Goal: Task Accomplishment & Management: Complete application form

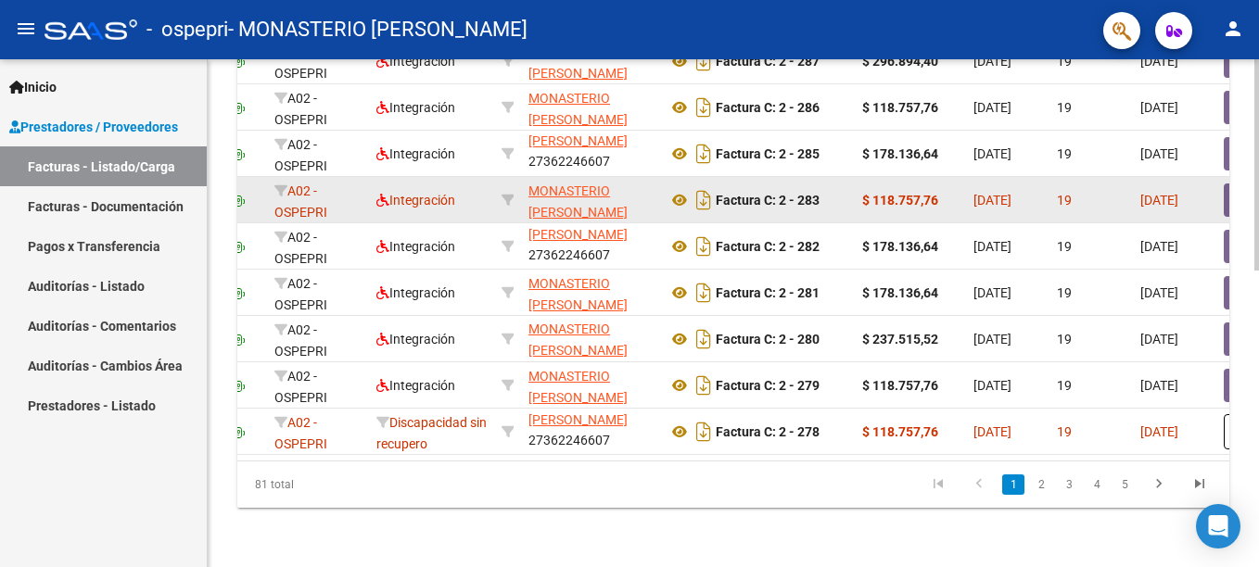
scroll to position [715, 0]
click at [680, 189] on icon at bounding box center [679, 200] width 24 height 22
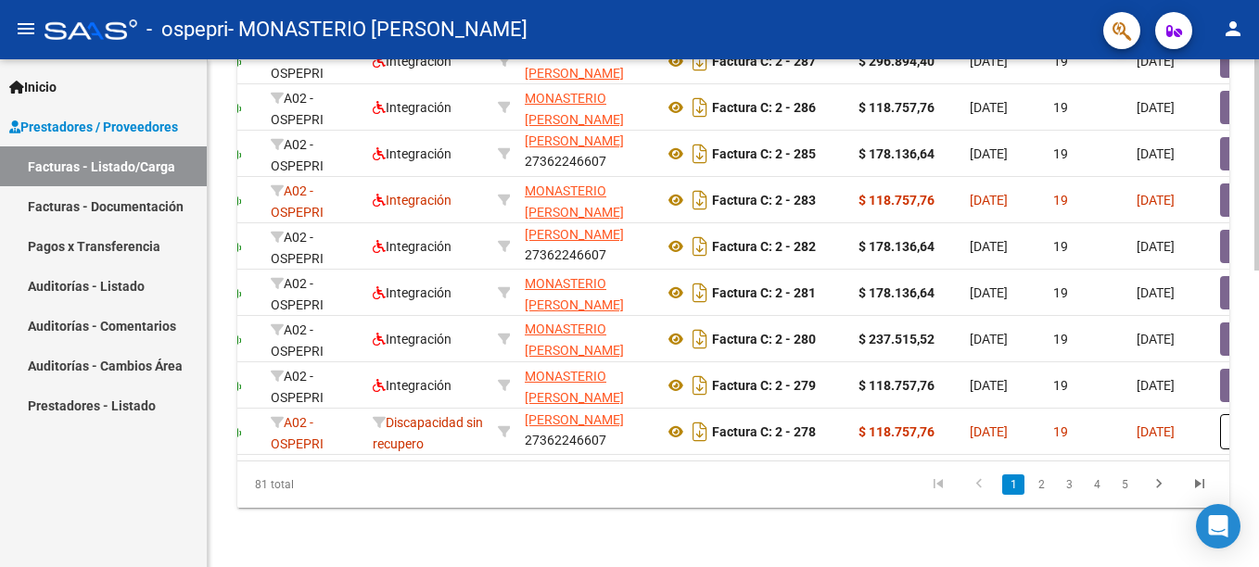
scroll to position [0, 0]
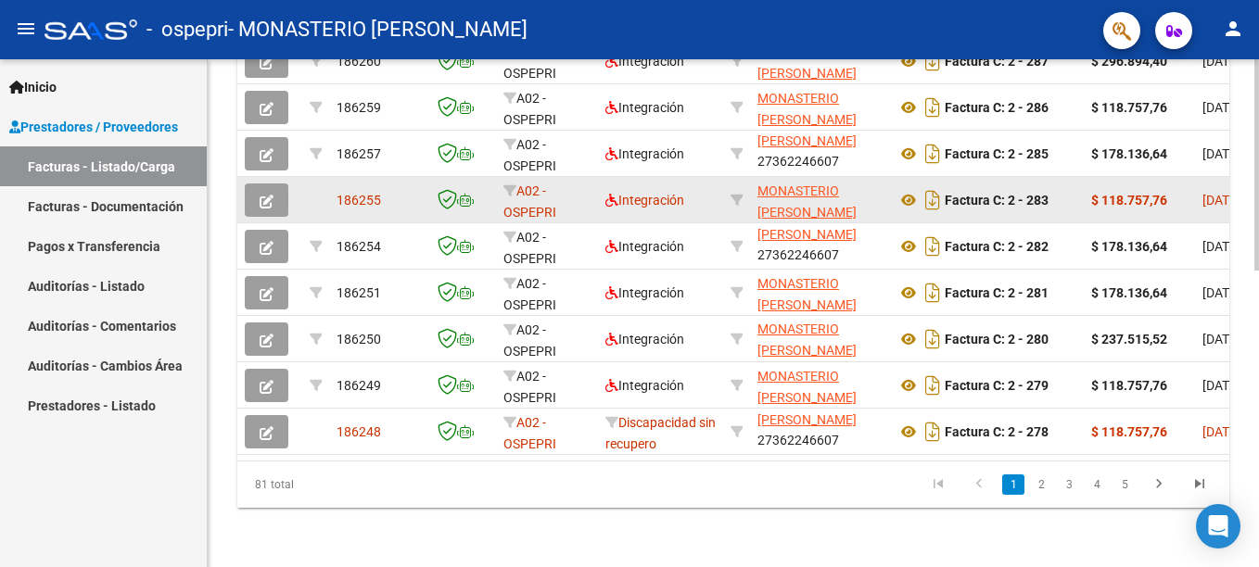
click at [273, 184] on button "button" at bounding box center [267, 200] width 44 height 33
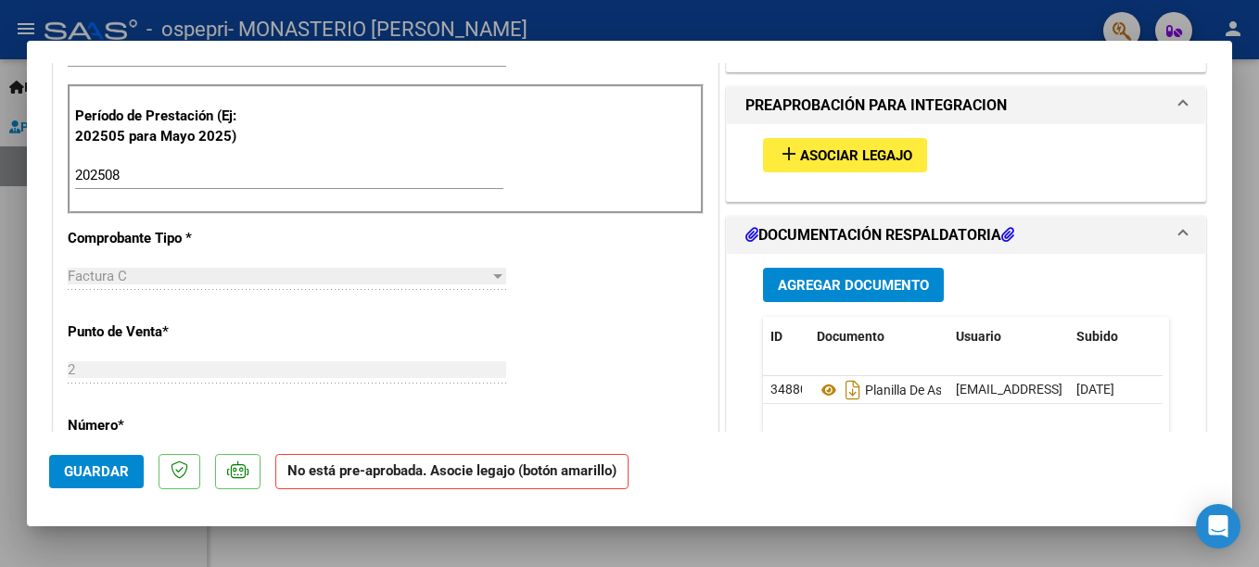
scroll to position [556, 0]
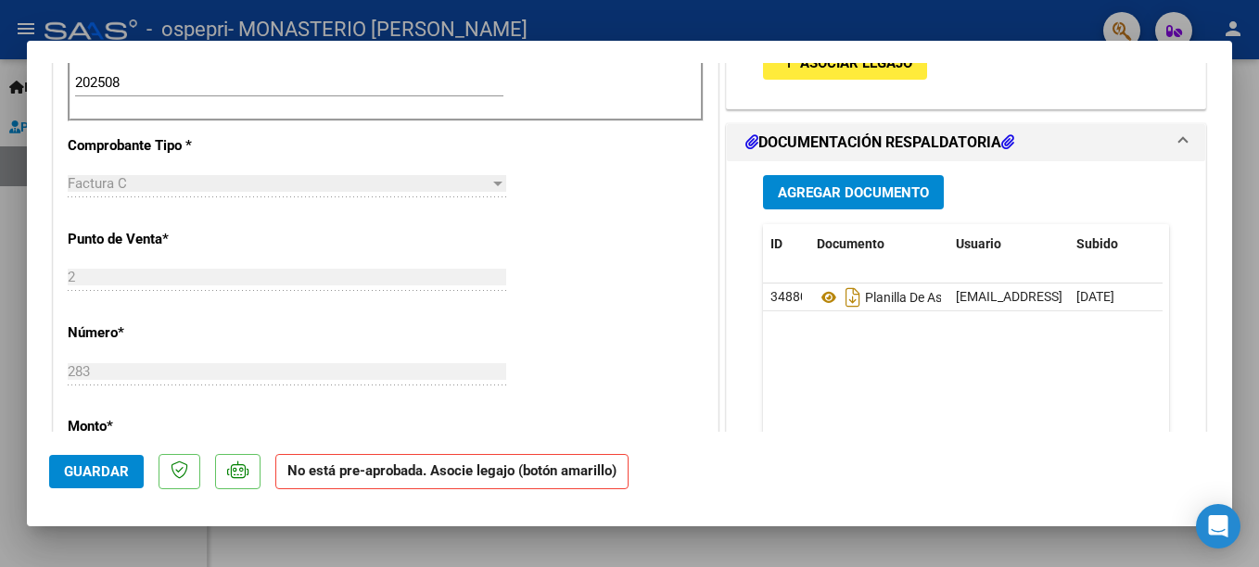
click at [855, 210] on button "Agregar Documento" at bounding box center [853, 192] width 181 height 34
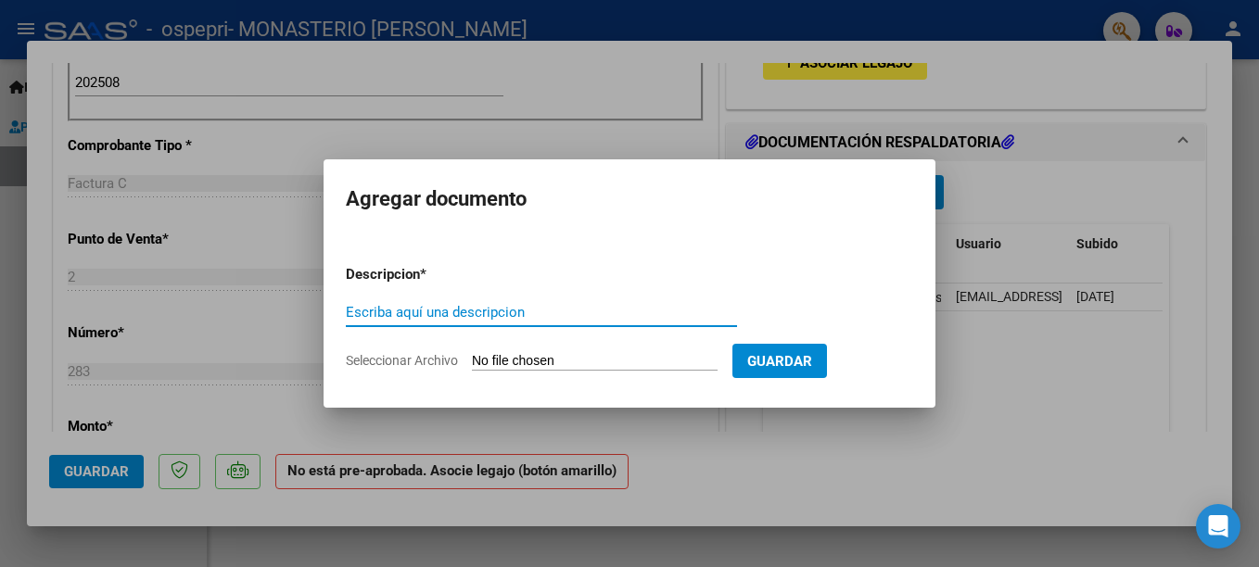
paste input "p"
type input "planilla de asistencia"
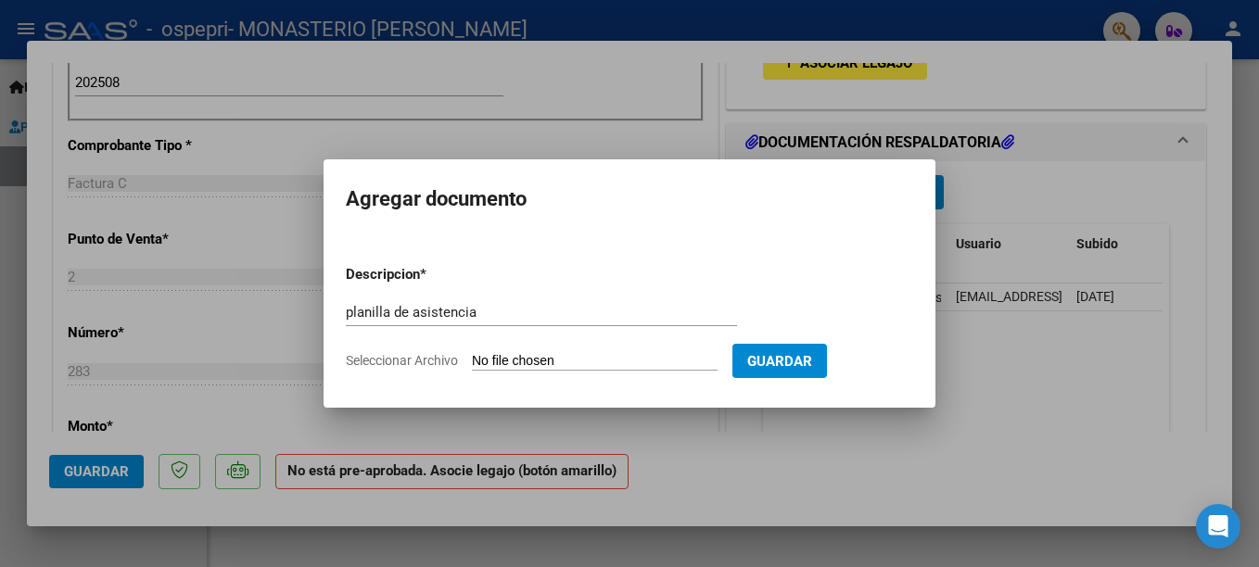
click at [545, 369] on input "Seleccionar Archivo" at bounding box center [595, 362] width 246 height 18
type input "C:\fakepath\[PERSON_NAME][DATE] Vr.jpg"
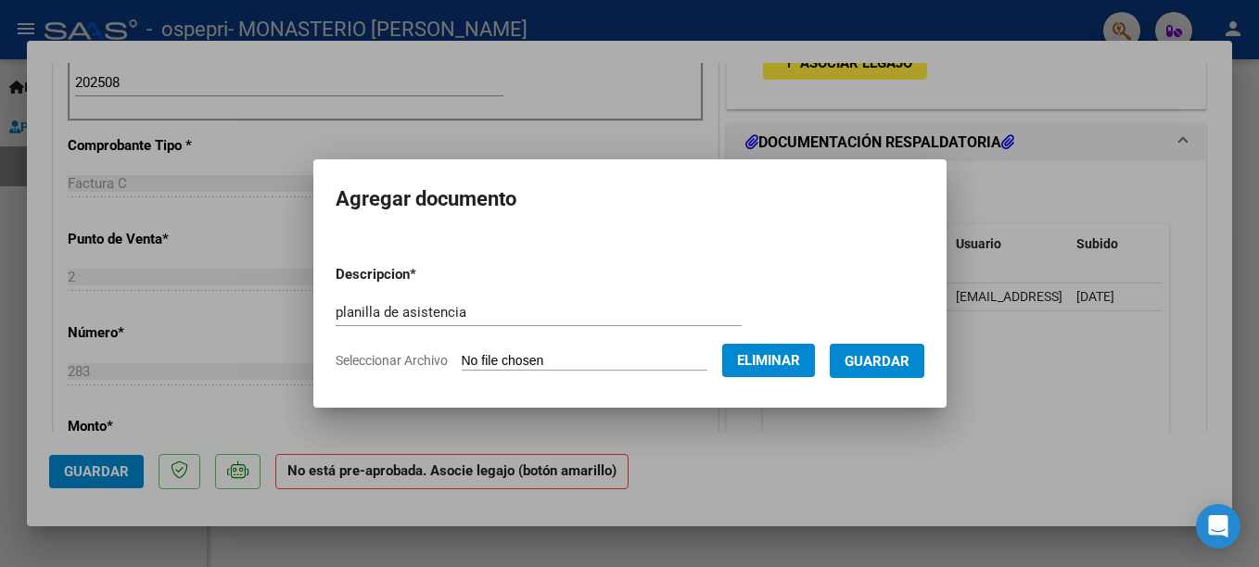
click at [895, 367] on span "Guardar" at bounding box center [877, 361] width 65 height 17
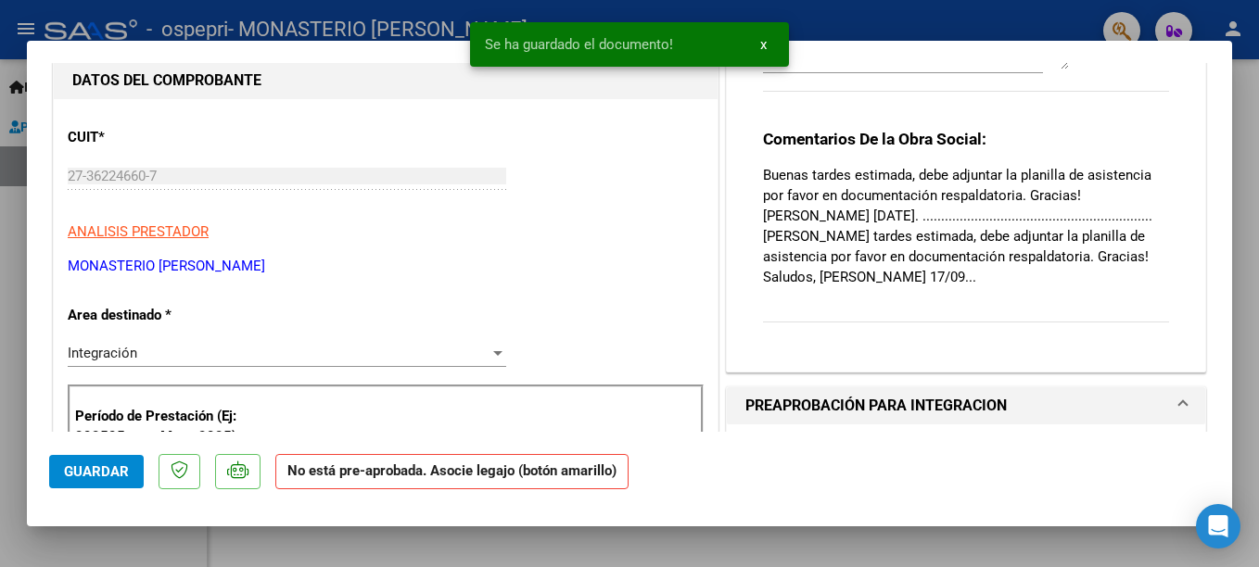
scroll to position [0, 0]
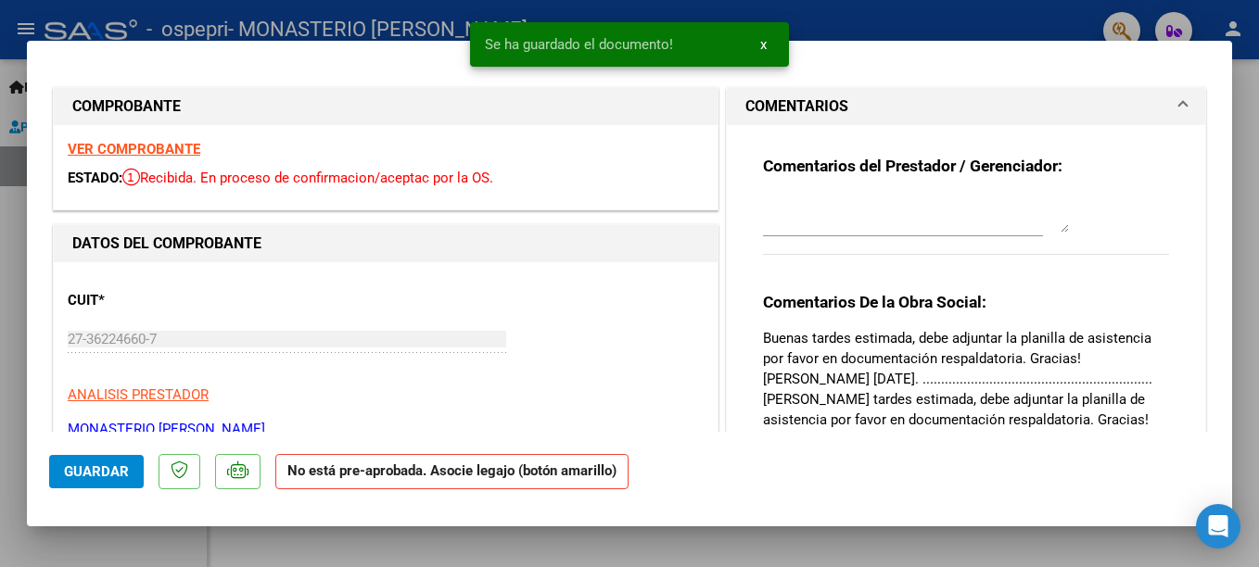
click at [895, 237] on div at bounding box center [903, 223] width 280 height 62
click at [887, 222] on textarea at bounding box center [916, 214] width 306 height 37
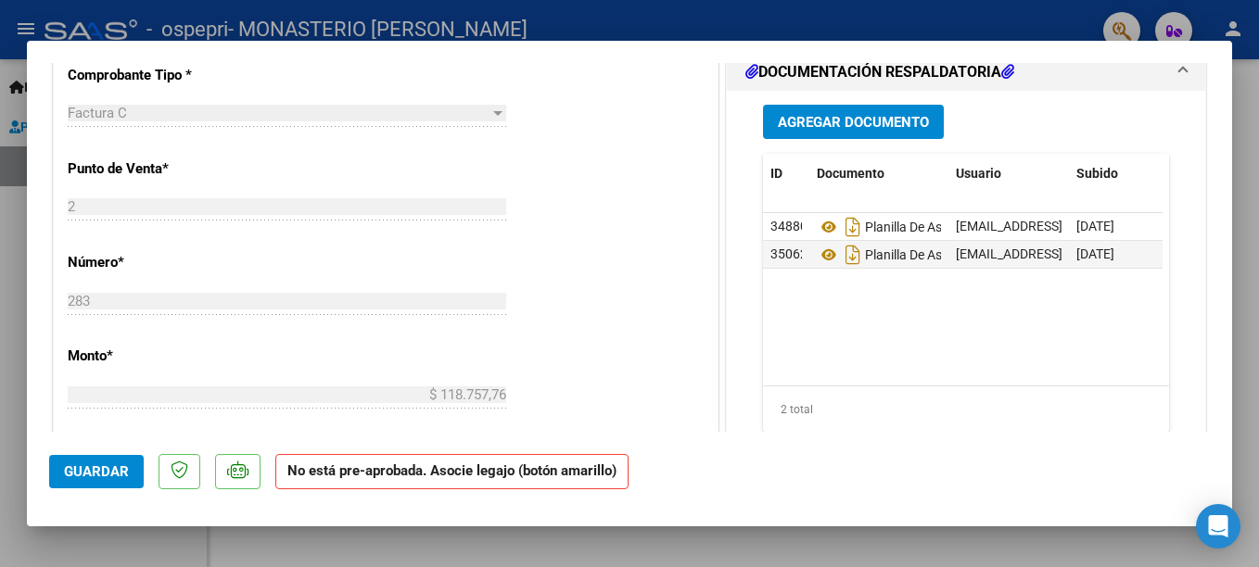
scroll to position [649, 0]
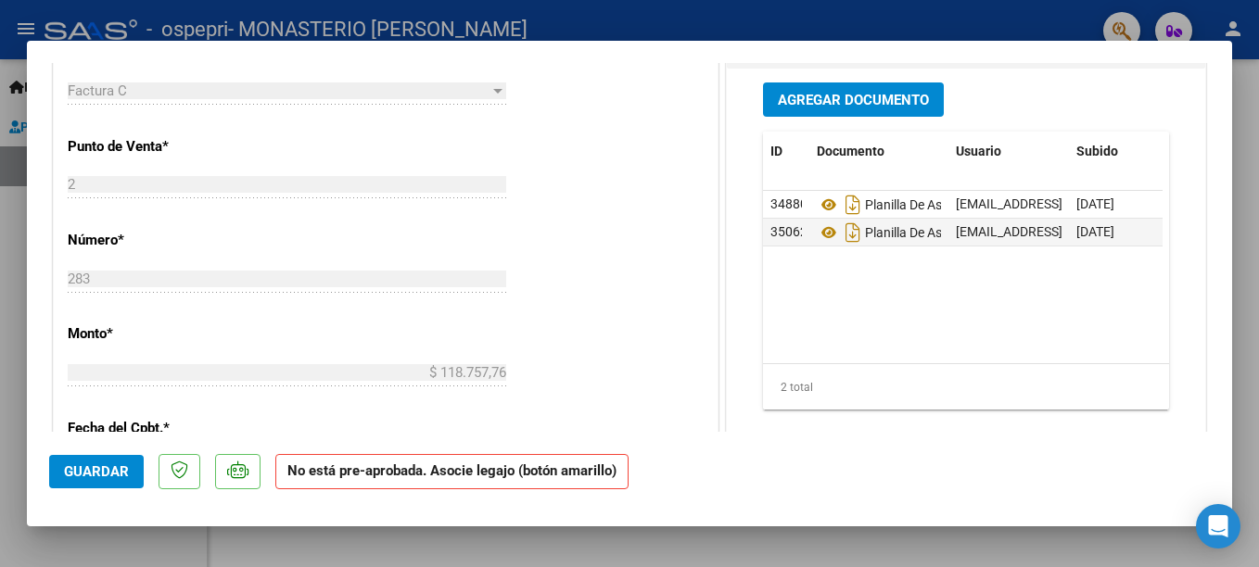
type textarea "buenas tardes, se anexó nuevamente la planilla . Muchas gracas"
click at [100, 479] on span "Guardar" at bounding box center [96, 472] width 65 height 17
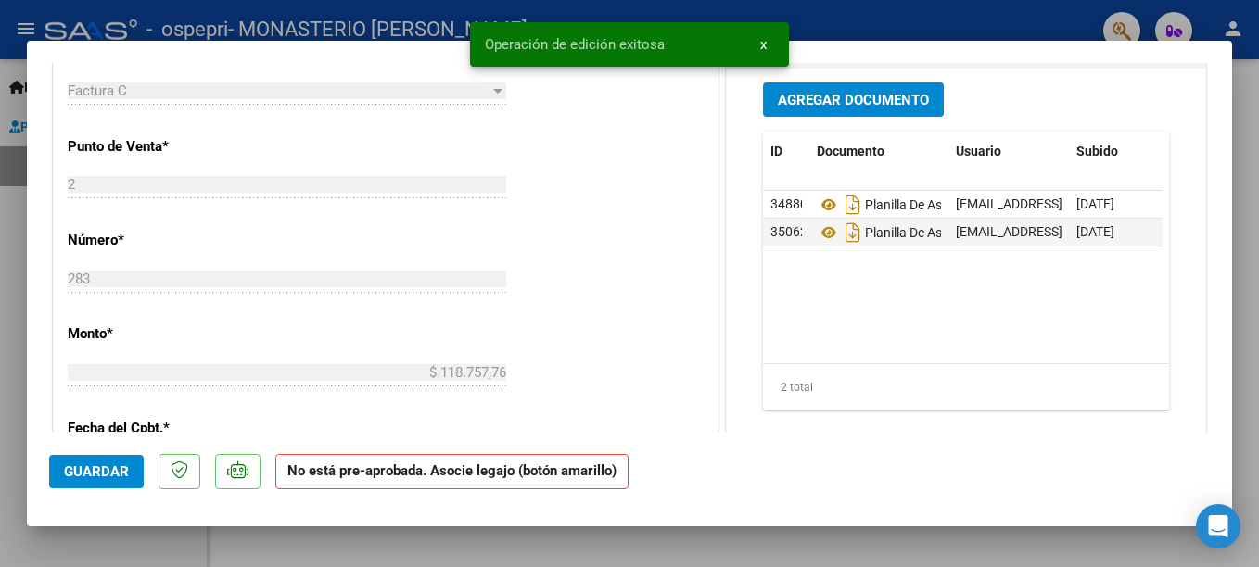
click at [1214, 102] on mat-dialog-content "COMPROBANTE VER COMPROBANTE ESTADO: Recibida. En proceso de confirmacion/acepta…" at bounding box center [629, 247] width 1205 height 369
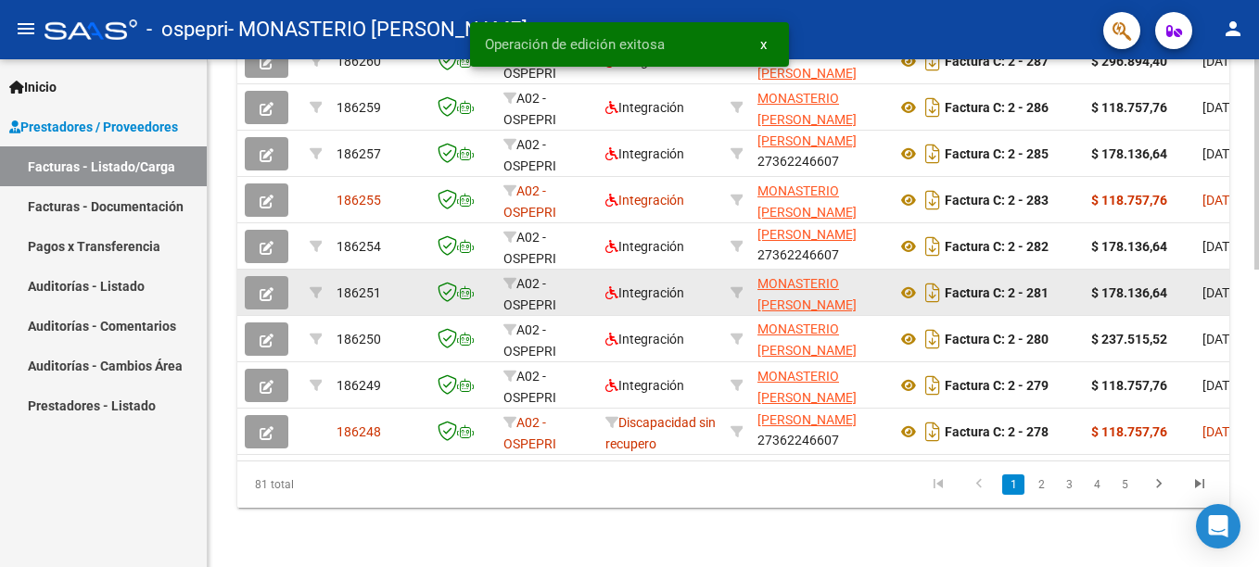
scroll to position [715, 0]
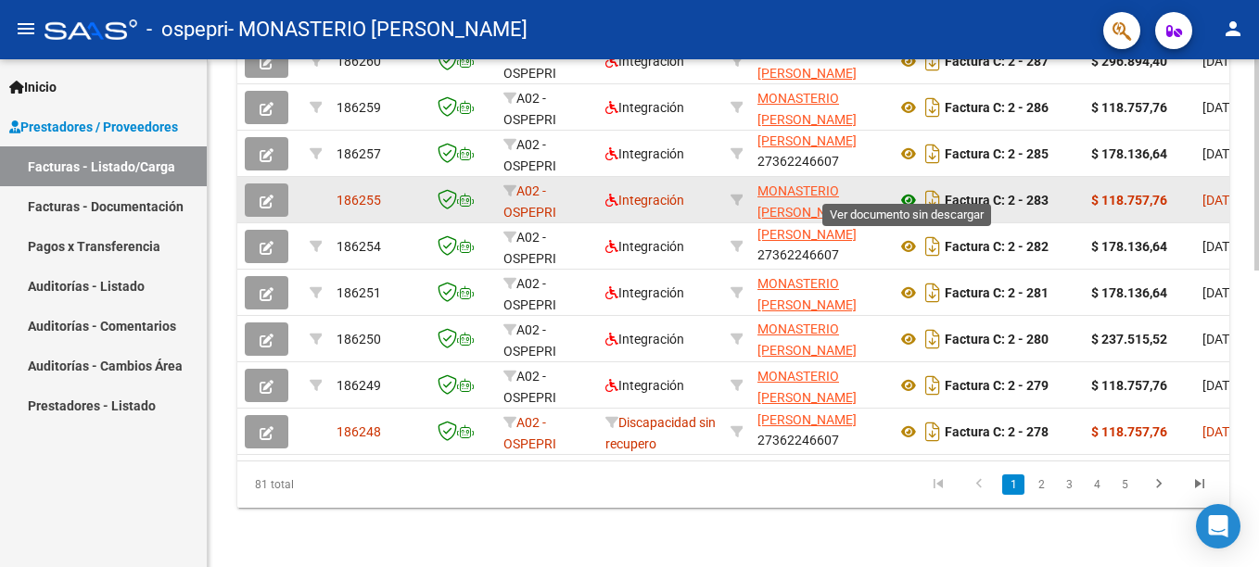
click at [910, 189] on icon at bounding box center [908, 200] width 24 height 22
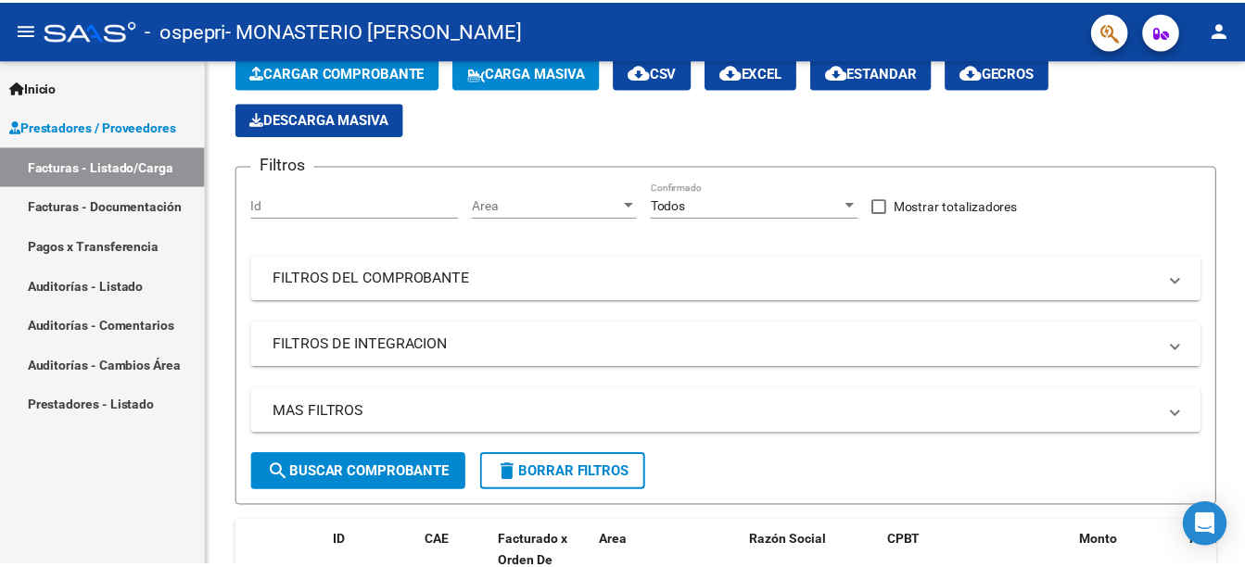
scroll to position [0, 0]
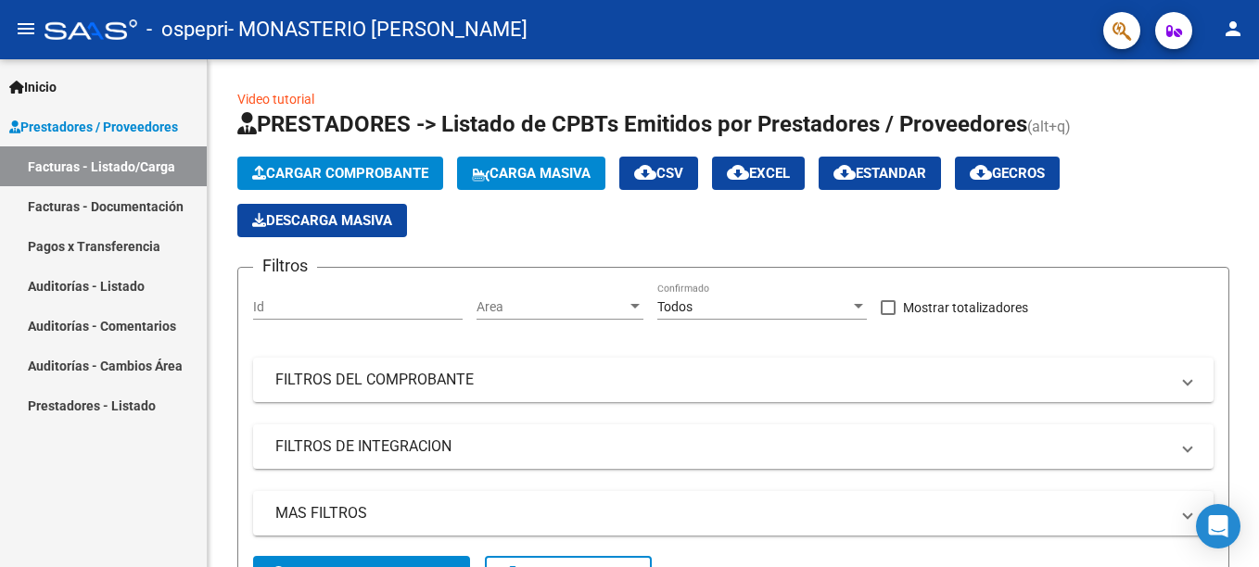
click at [1237, 30] on mat-icon "person" at bounding box center [1233, 29] width 22 height 22
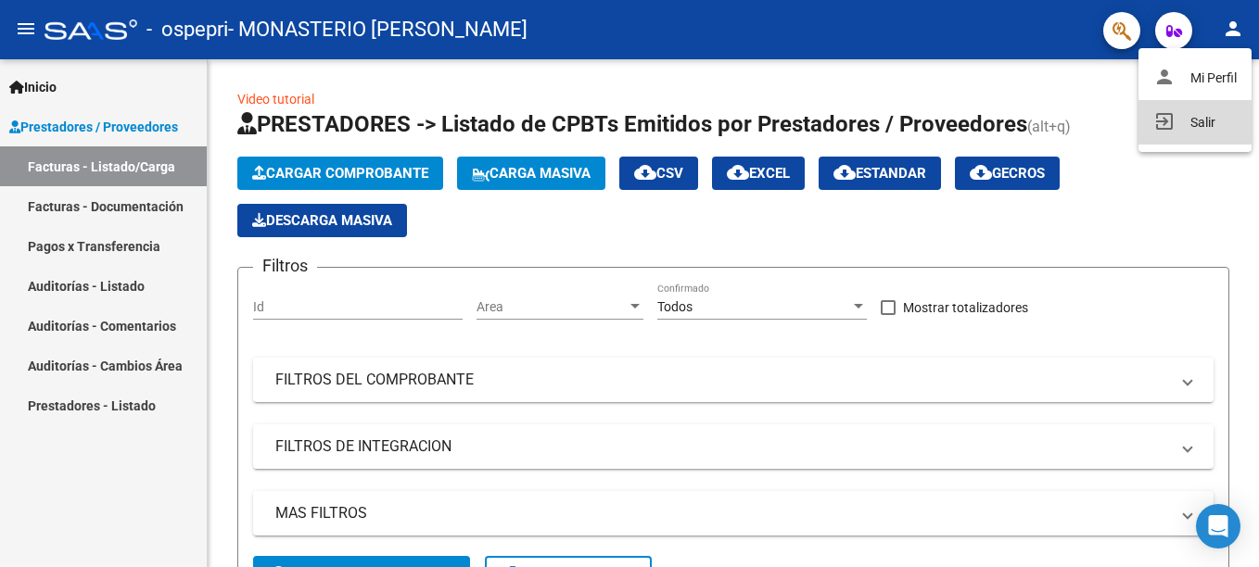
click at [1192, 121] on button "exit_to_app Salir" at bounding box center [1194, 122] width 113 height 44
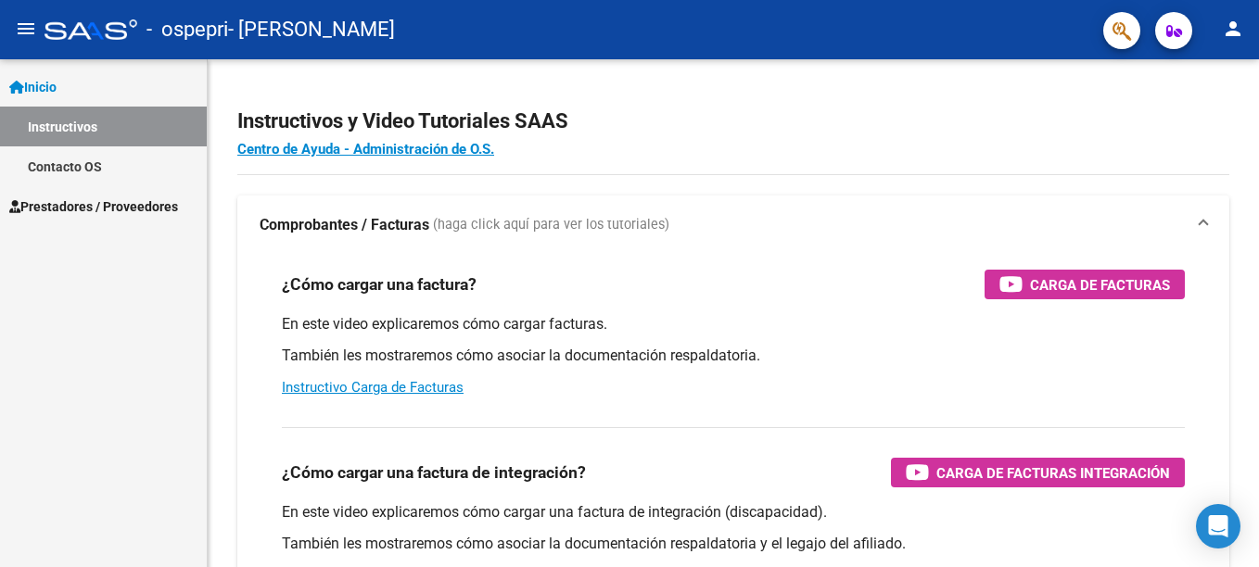
click at [99, 211] on span "Prestadores / Proveedores" at bounding box center [93, 207] width 169 height 20
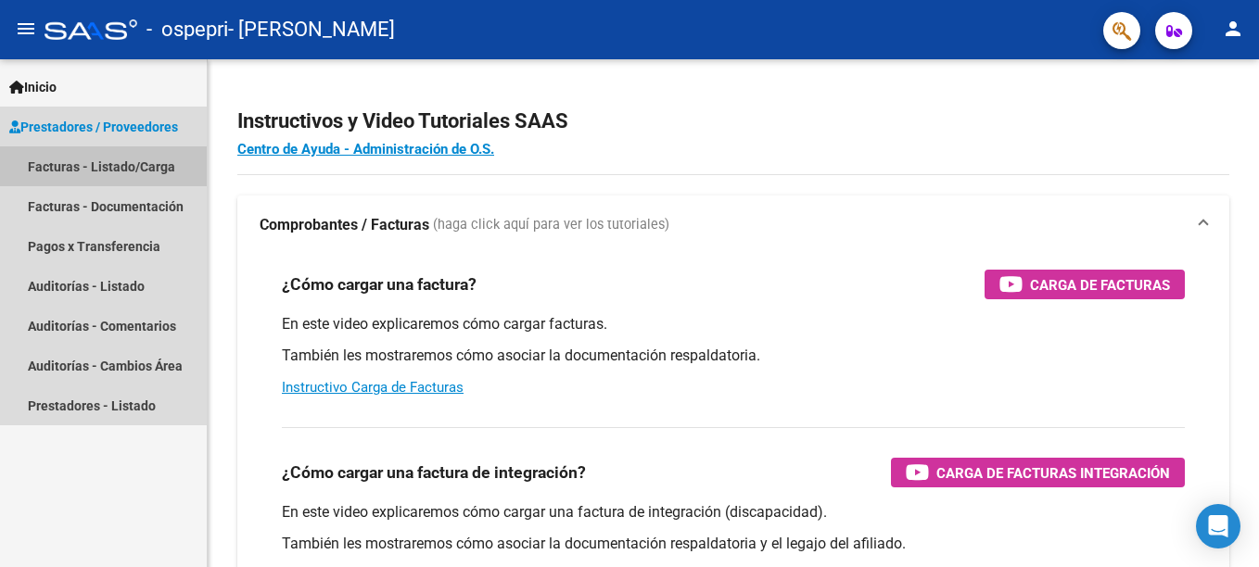
click at [124, 160] on link "Facturas - Listado/Carga" at bounding box center [103, 166] width 207 height 40
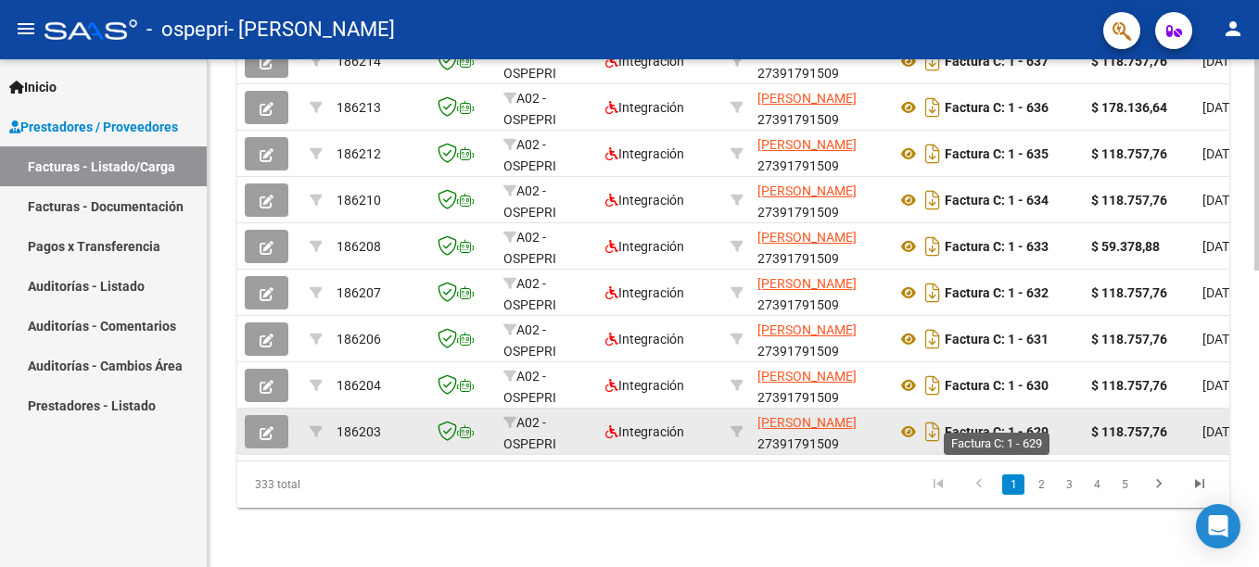
scroll to position [715, 0]
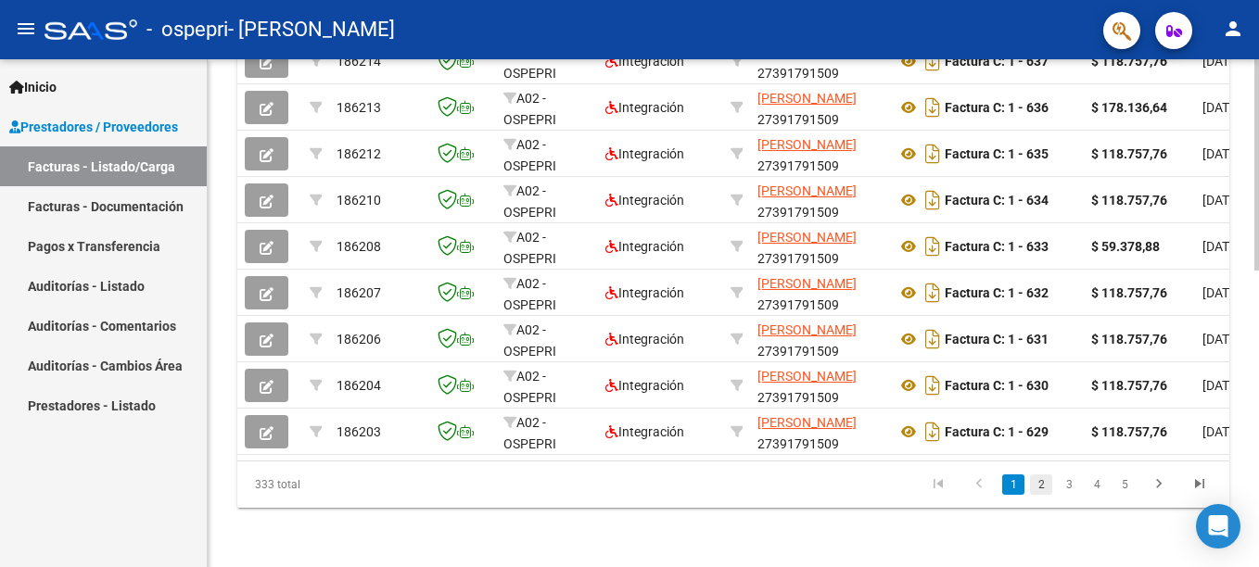
click at [1041, 489] on link "2" at bounding box center [1041, 485] width 22 height 20
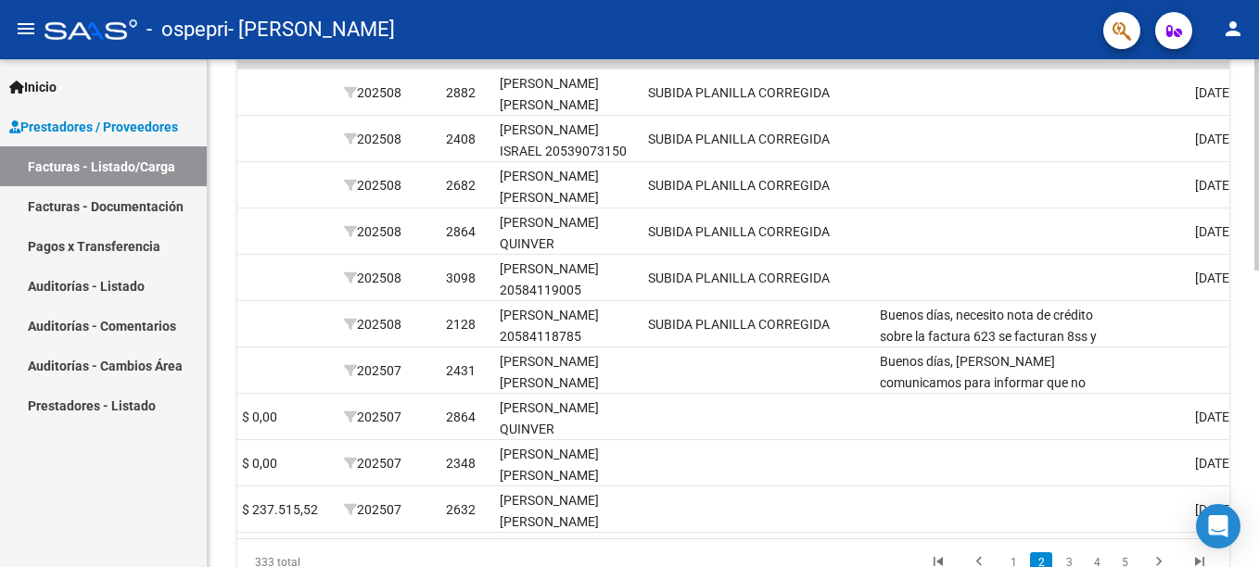
scroll to position [0, 2321]
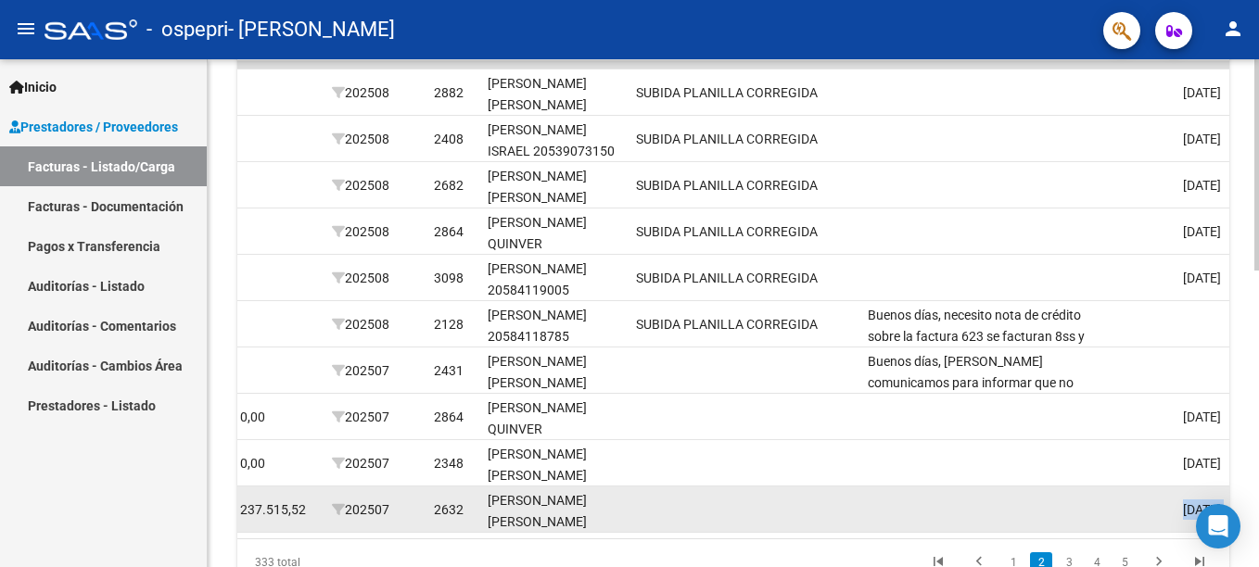
drag, startPoint x: 923, startPoint y: 533, endPoint x: 975, endPoint y: 543, distance: 52.9
click at [975, 539] on datatable-body "186202 A02 - OSPEPRI Integración SANDOVAL ADRIANA NOEMI 27391791509 Factura C: …" at bounding box center [733, 299] width 992 height 477
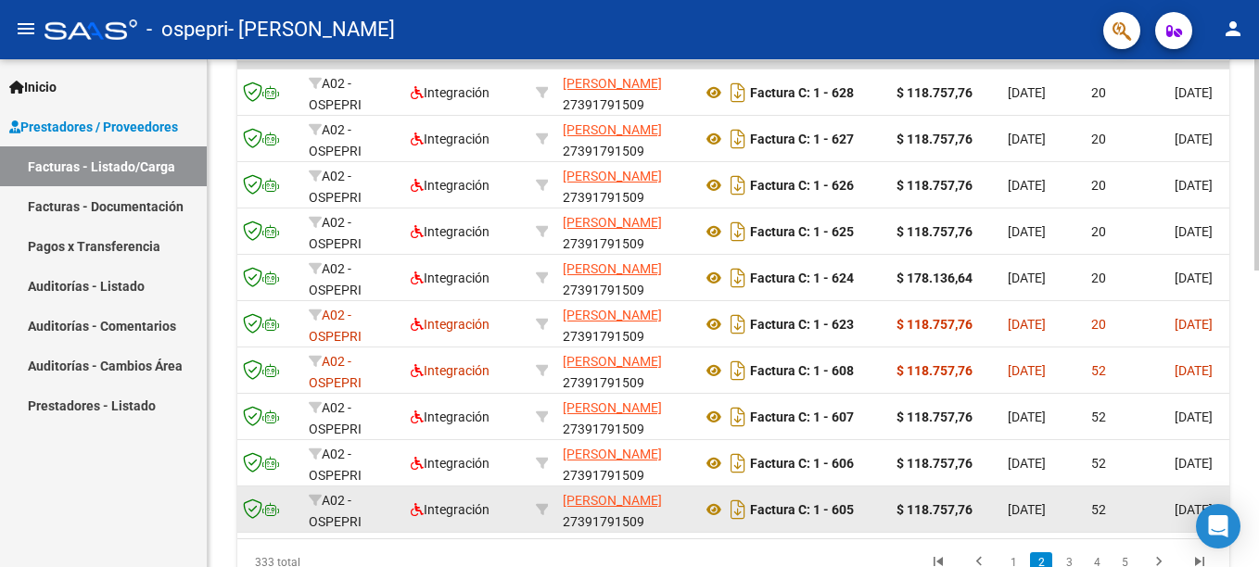
scroll to position [0, 0]
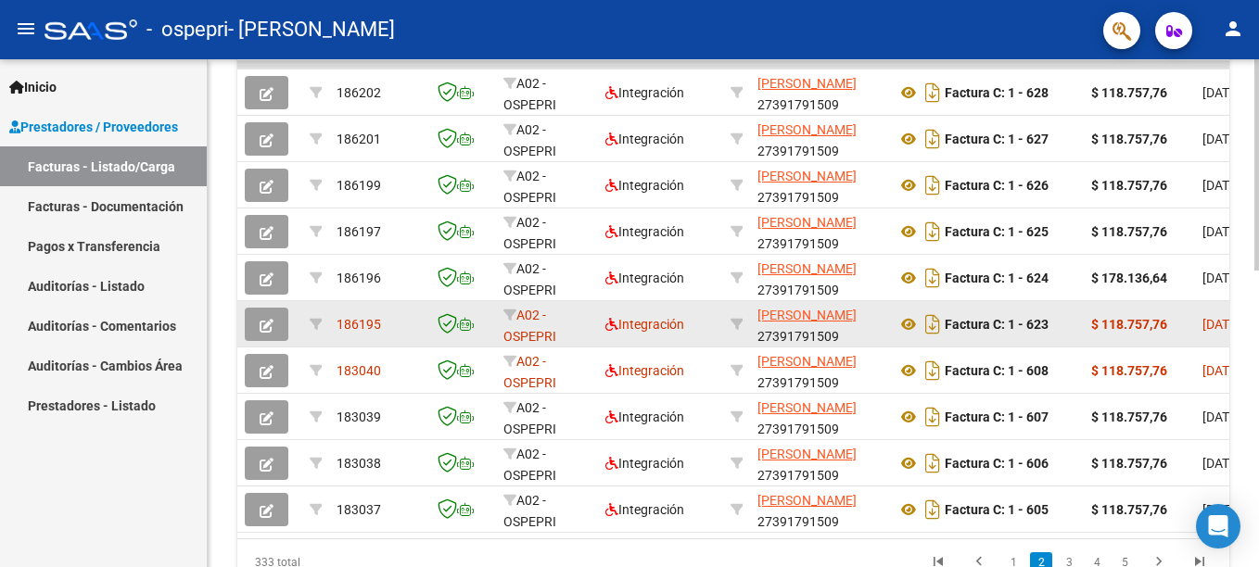
click at [260, 335] on button "button" at bounding box center [267, 324] width 44 height 33
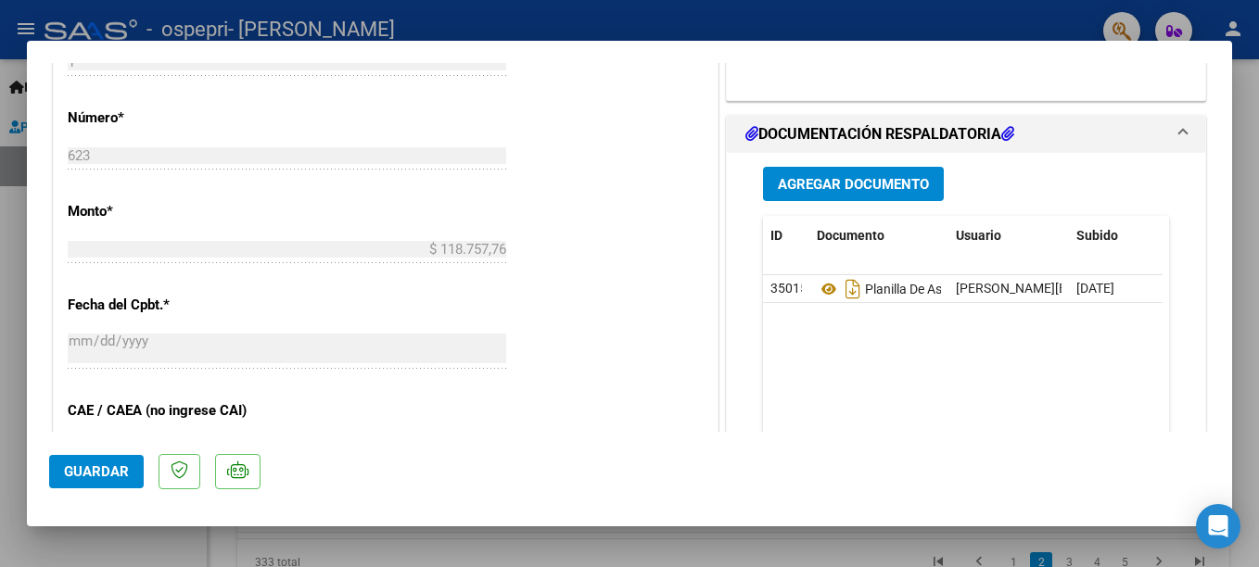
scroll to position [834, 0]
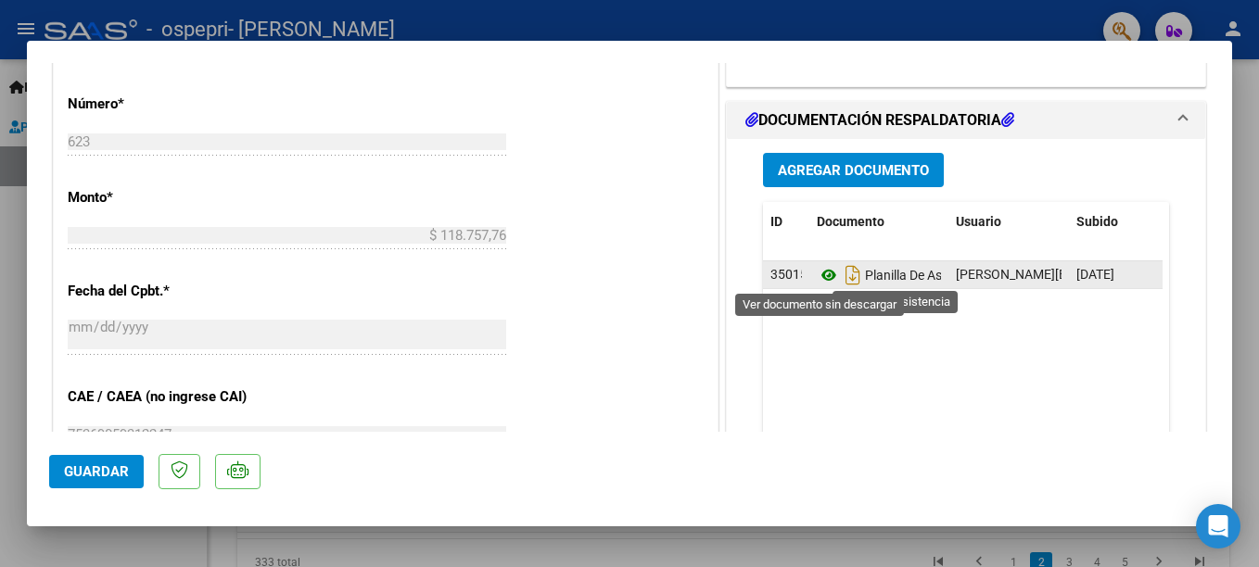
click at [817, 275] on icon at bounding box center [829, 275] width 24 height 22
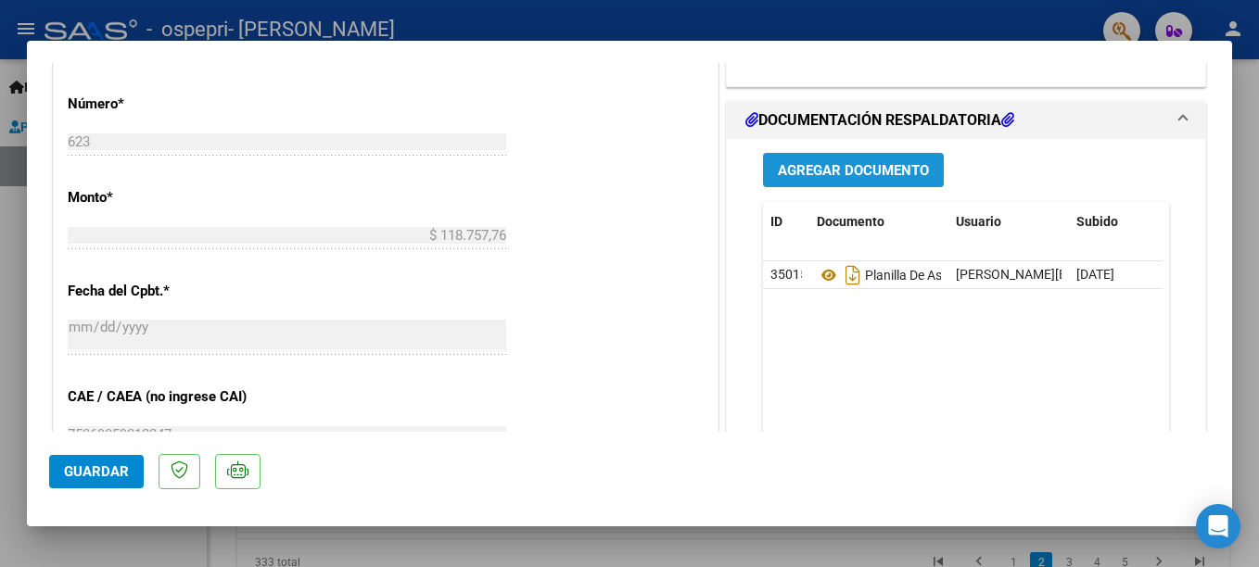
click at [836, 171] on span "Agregar Documento" at bounding box center [853, 170] width 151 height 17
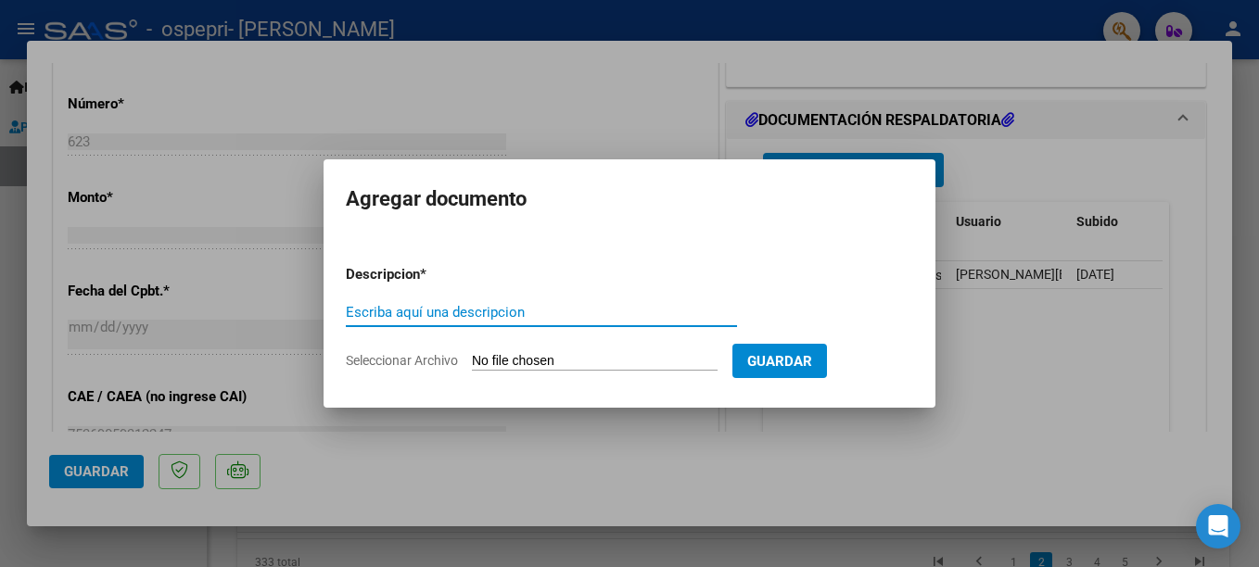
click at [580, 303] on div "Escriba aquí una descripcion" at bounding box center [541, 312] width 391 height 28
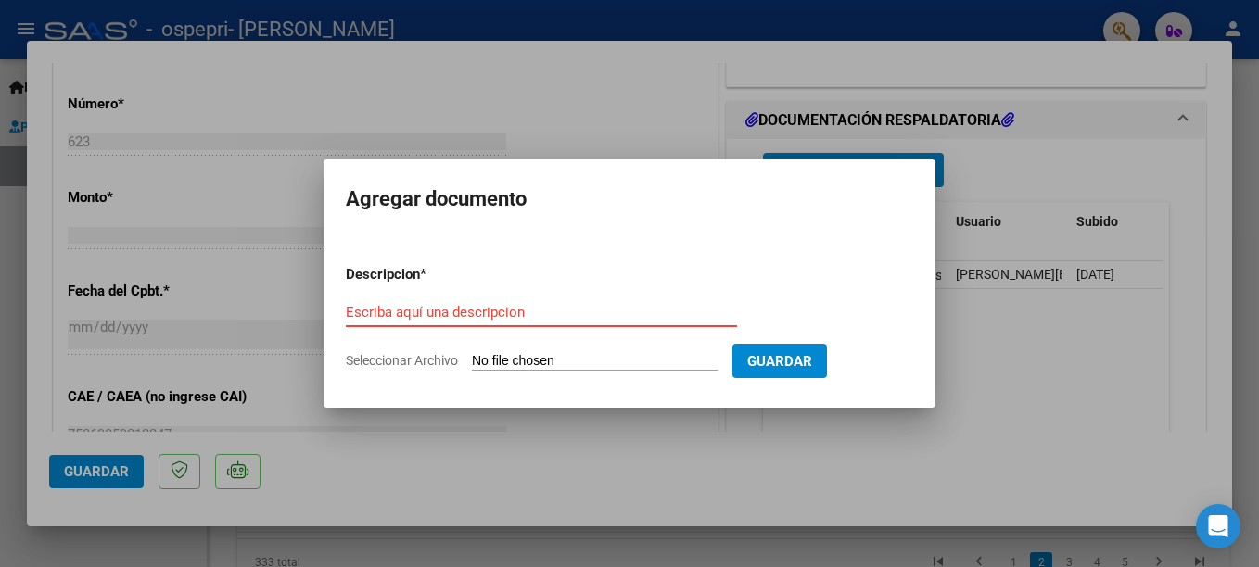
click at [541, 318] on input "Escriba aquí una descripcion" at bounding box center [541, 312] width 391 height 17
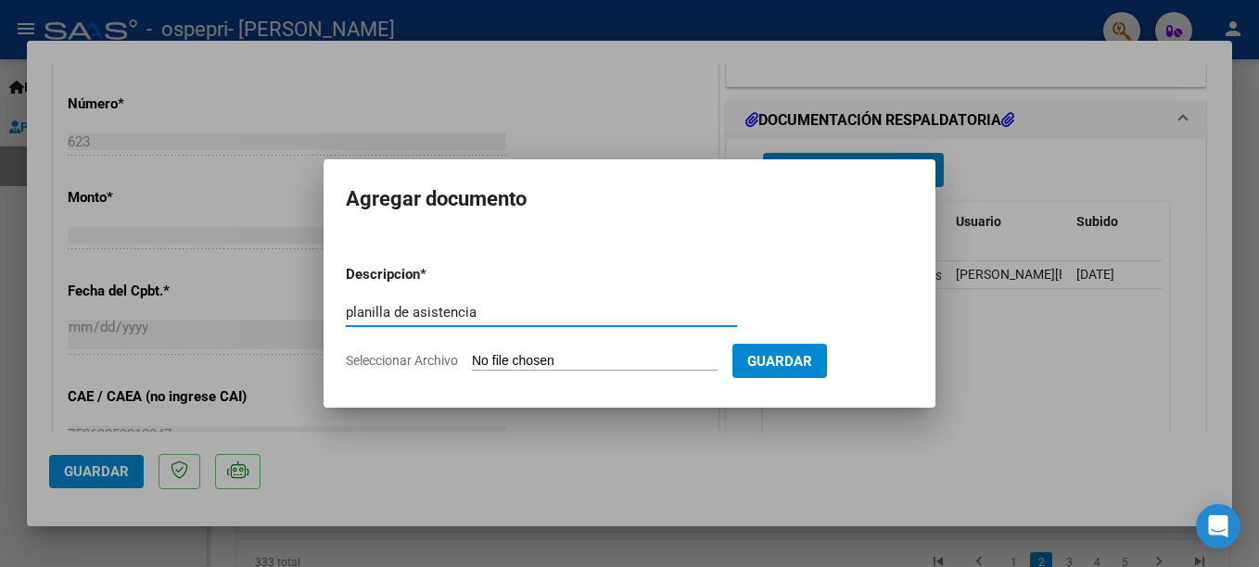
type input "planilla de asistencia"
click at [661, 354] on input "Seleccionar Archivo" at bounding box center [595, 362] width 246 height 18
type input "C:\fakepath\hurtado agosto 2025 corregido.jpg"
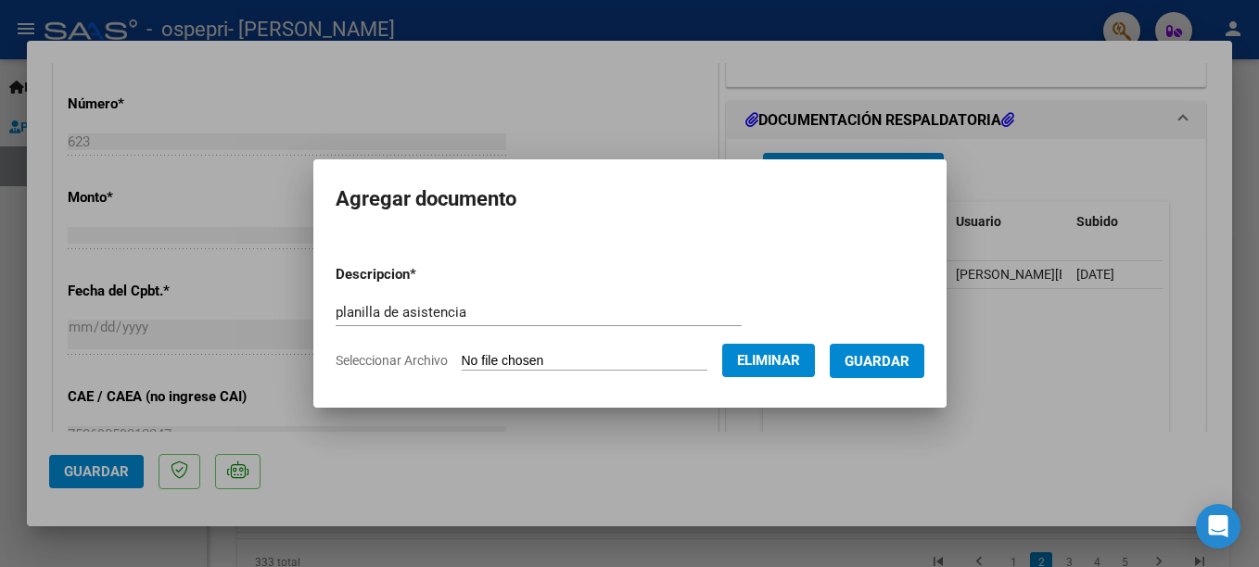
click at [876, 364] on span "Guardar" at bounding box center [877, 361] width 65 height 17
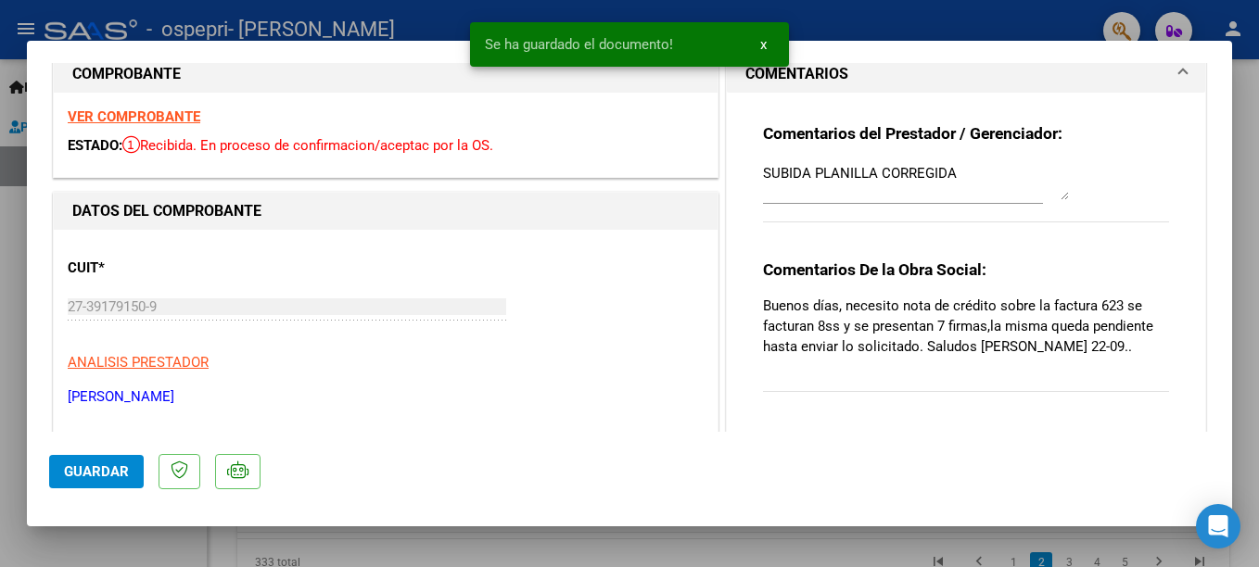
scroll to position [0, 0]
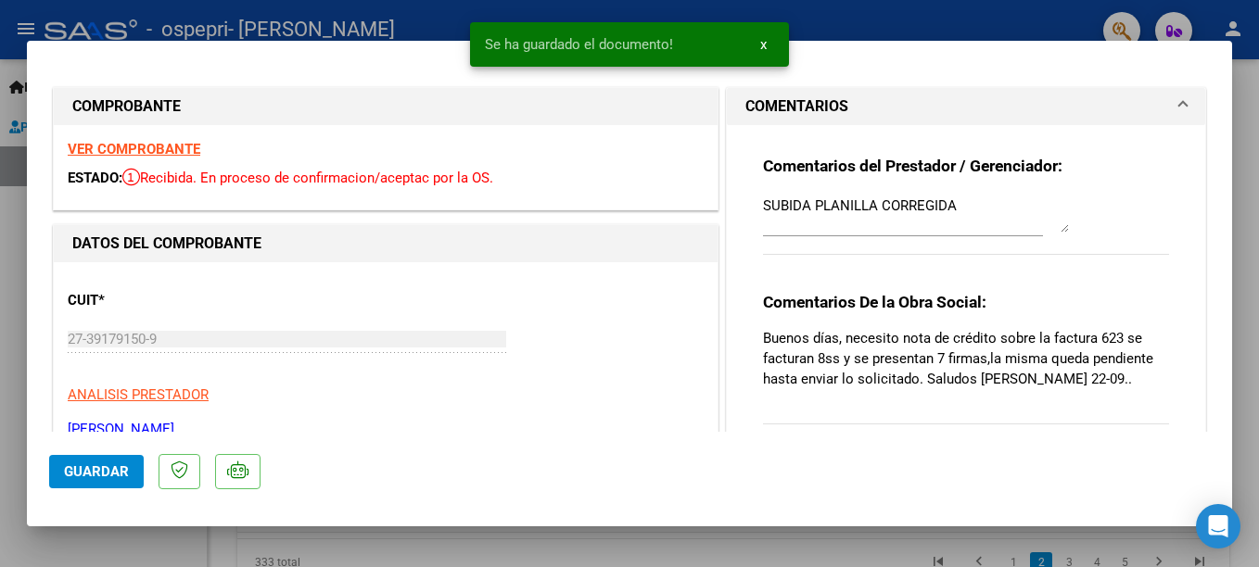
click at [966, 203] on textarea "SUBIDA PLANILLA CORREGIDA" at bounding box center [916, 214] width 306 height 37
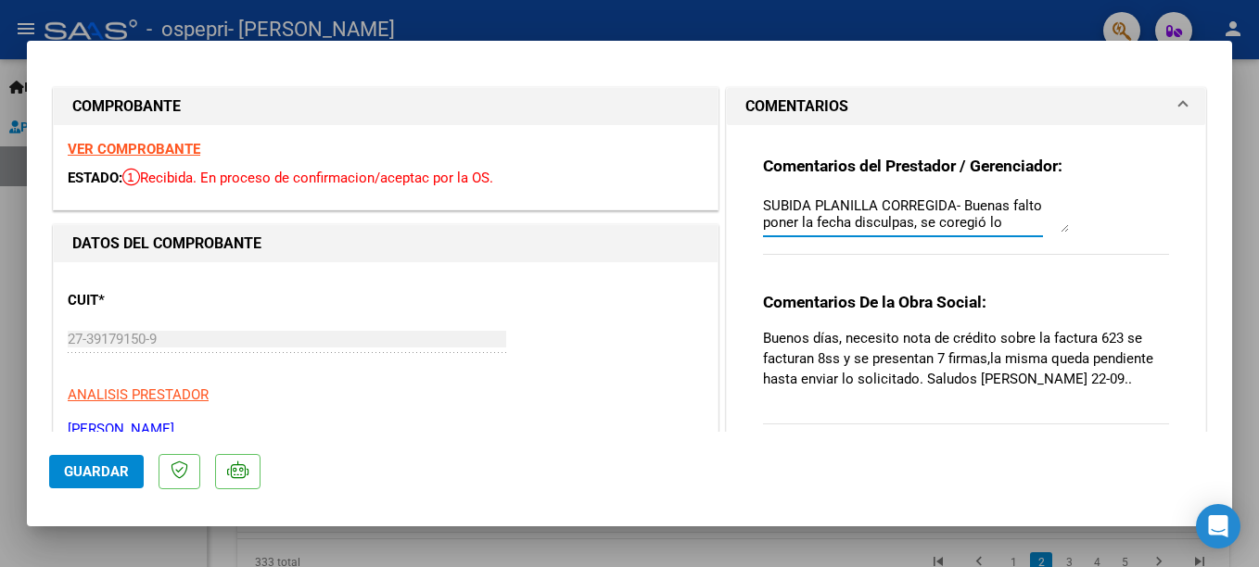
type textarea "SUBIDA PLANILLA CORREGIDA- Buenas falto poner la fecha disculpas, se coregió lo…"
click at [98, 466] on span "Guardar" at bounding box center [96, 472] width 65 height 17
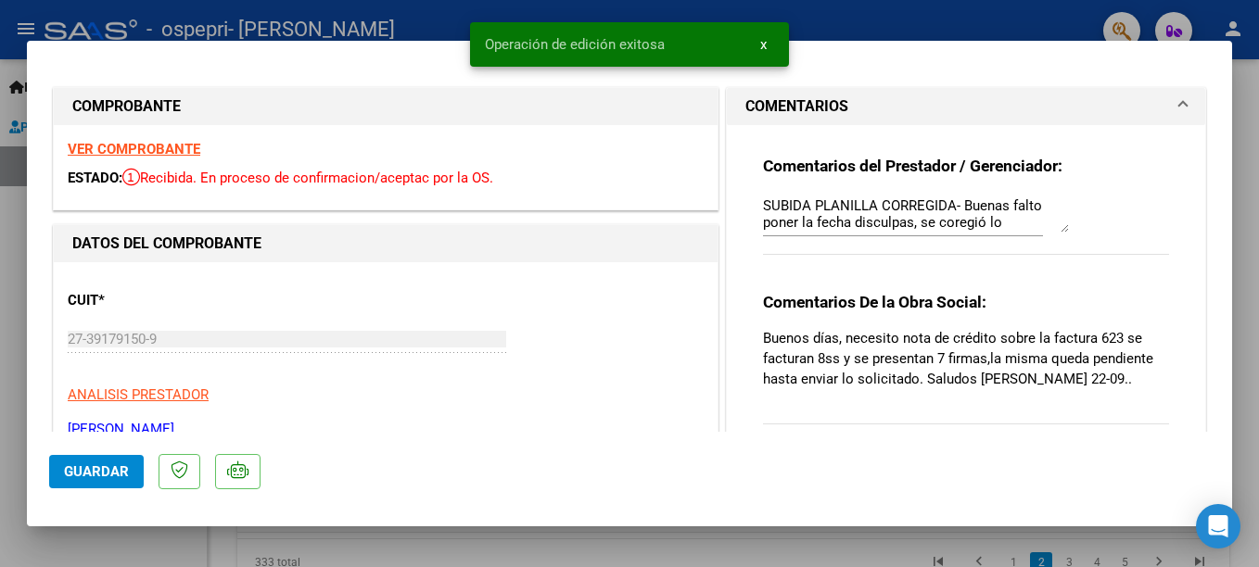
click at [1239, 120] on div at bounding box center [629, 283] width 1259 height 567
type input "$ 0,00"
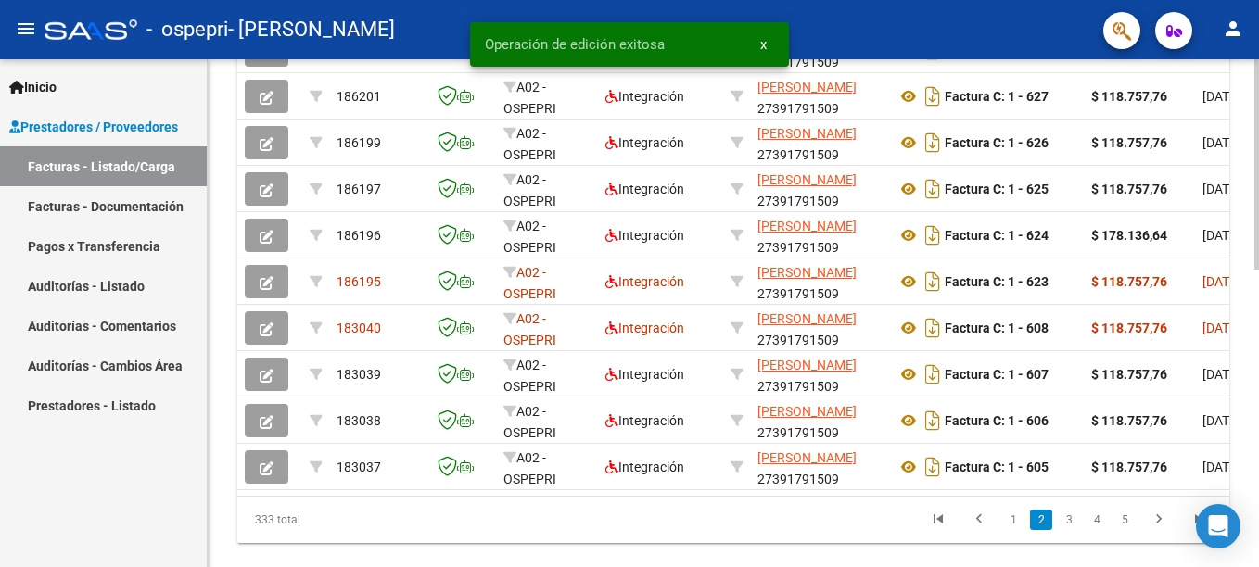
scroll to position [665, 0]
